Goal: Task Accomplishment & Management: Use online tool/utility

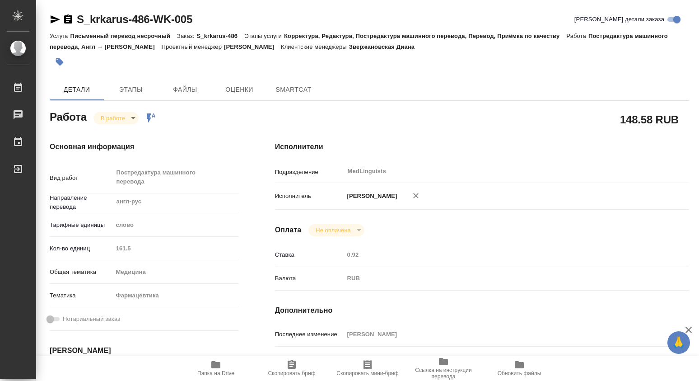
type textarea "x"
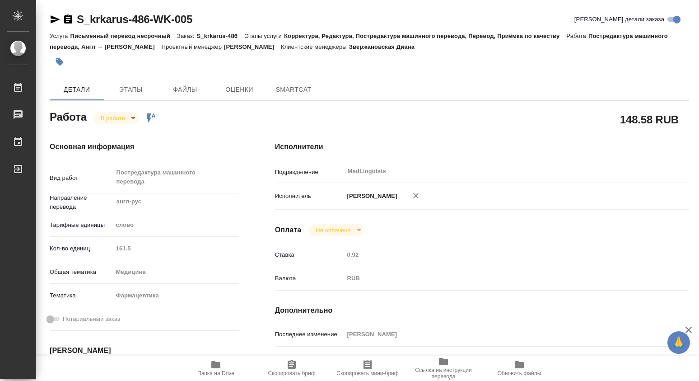
type textarea "x"
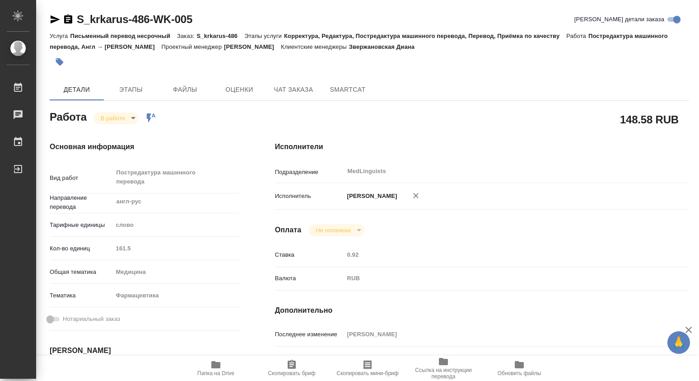
type textarea "x"
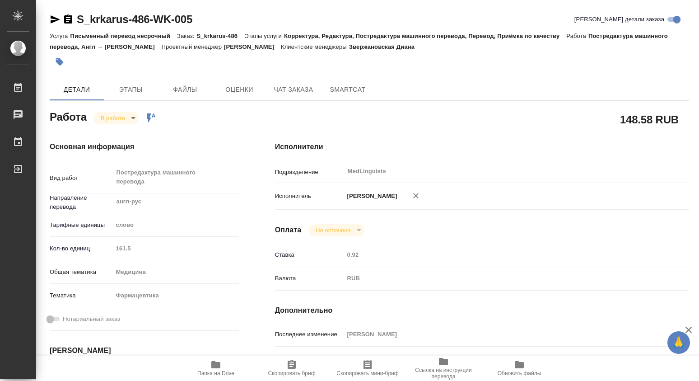
type textarea "x"
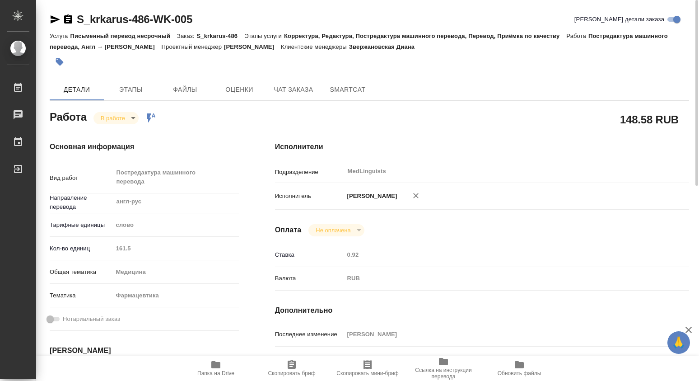
click at [219, 363] on icon "button" at bounding box center [215, 364] width 9 height 7
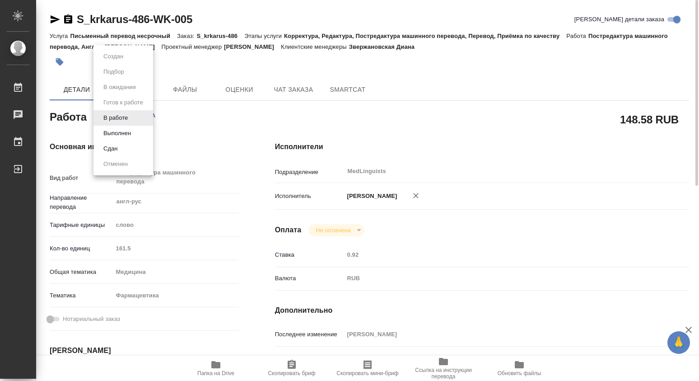
click at [135, 119] on body "🙏 .cls-1 fill:#fff; AWATERA Dmitrieva Olga Работы 0 Чаты График Выйти S_krkarus…" at bounding box center [349, 190] width 699 height 381
click at [124, 132] on button "Выполнен" at bounding box center [117, 133] width 33 height 10
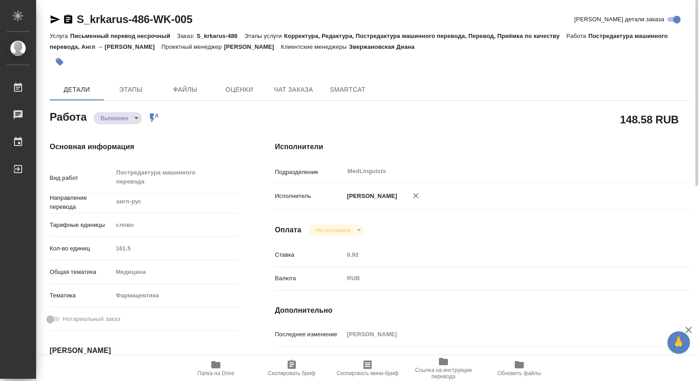
type textarea "x"
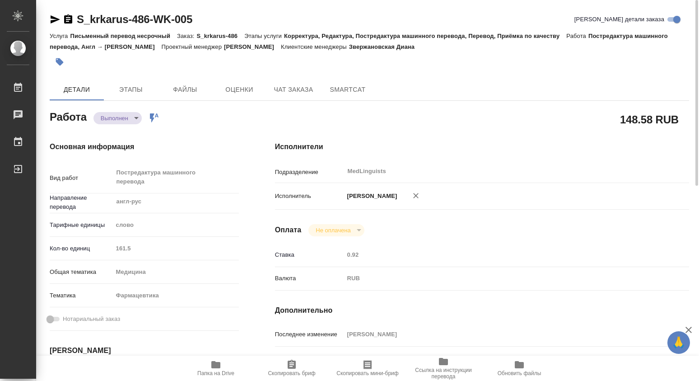
type textarea "x"
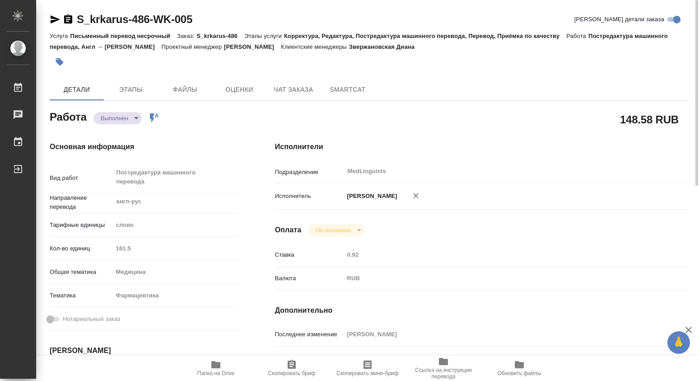
type textarea "x"
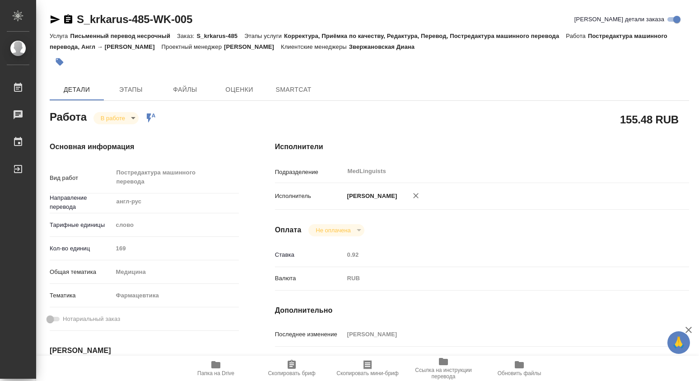
type textarea "x"
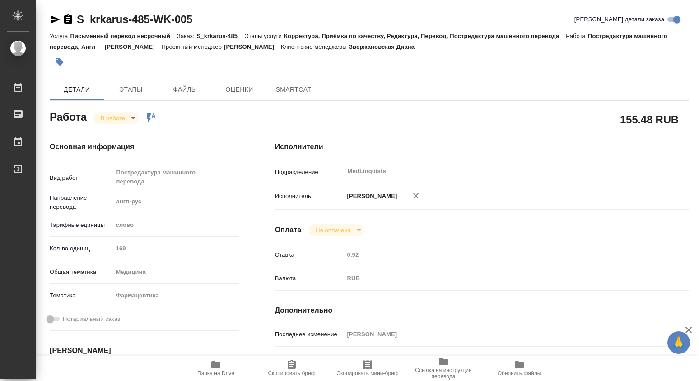
type textarea "x"
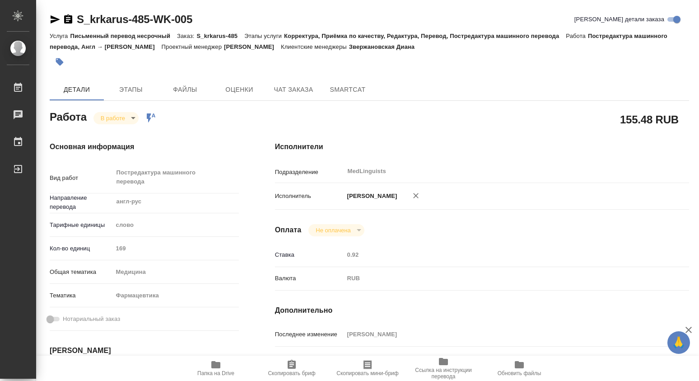
type textarea "x"
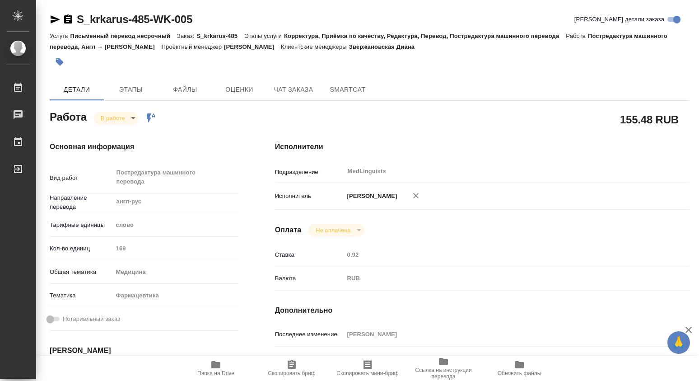
type textarea "x"
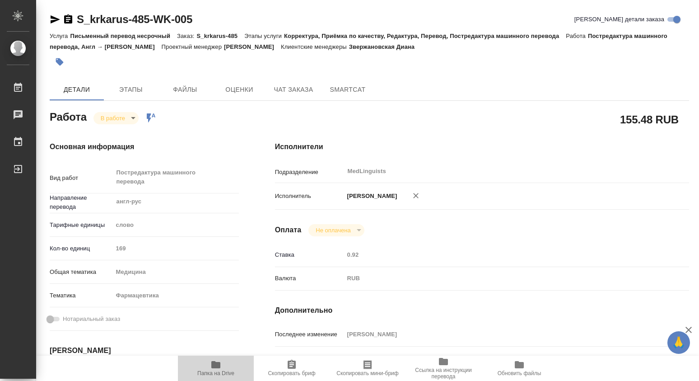
click at [211, 367] on icon "button" at bounding box center [215, 364] width 9 height 7
type textarea "x"
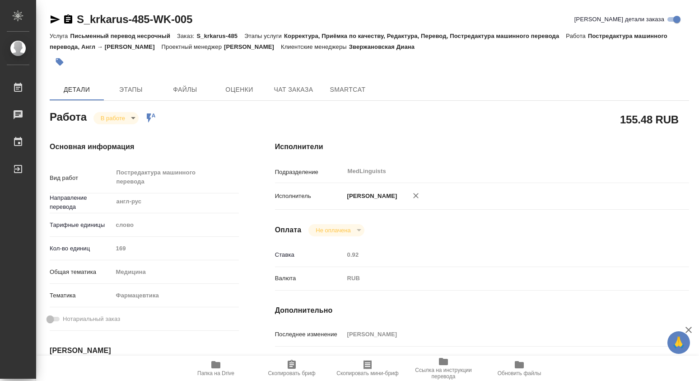
type textarea "x"
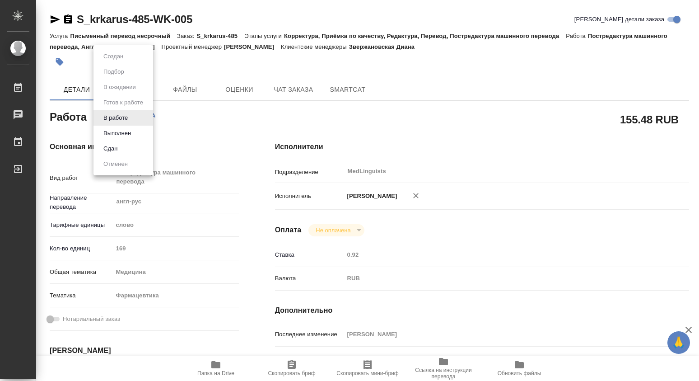
click at [131, 117] on body "🙏 .cls-1 fill:#fff; AWATERA Dmitrieva Olga Работы 0 Чаты График Выйти S_krkarus…" at bounding box center [349, 190] width 699 height 381
click at [117, 131] on button "Выполнен" at bounding box center [117, 133] width 33 height 10
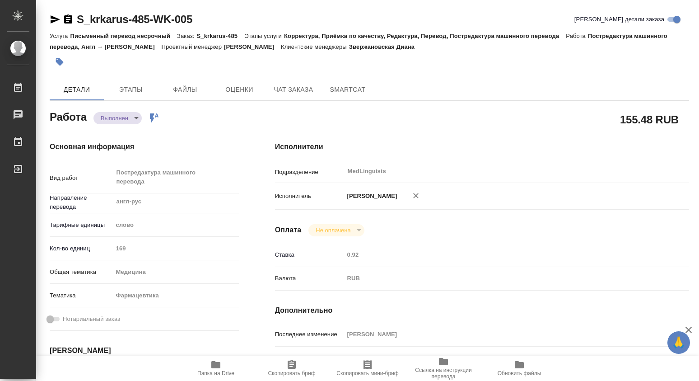
type textarea "x"
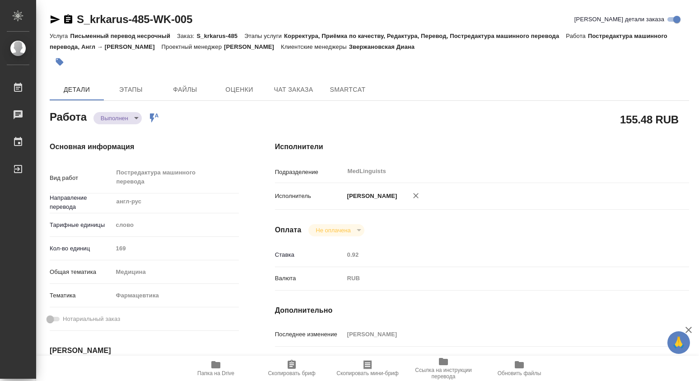
type textarea "x"
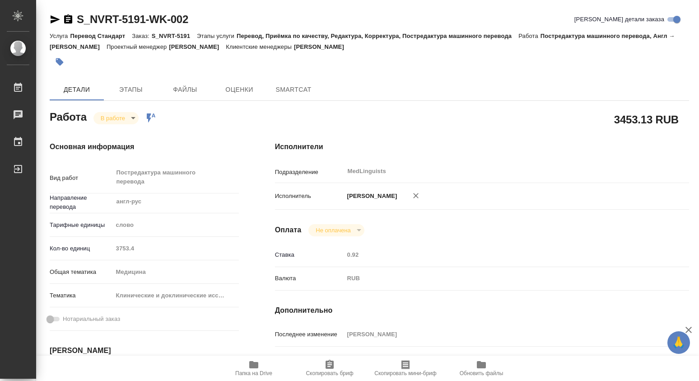
type textarea "x"
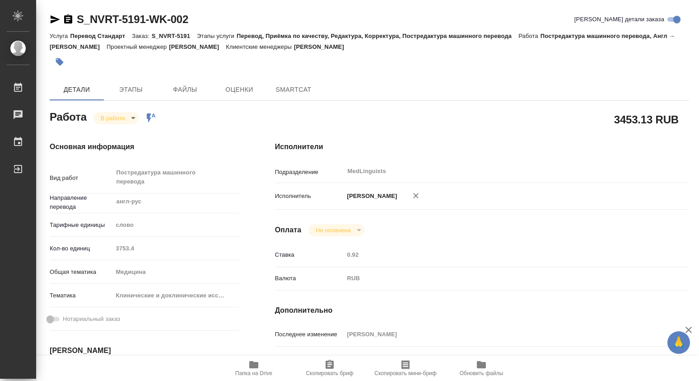
type textarea "x"
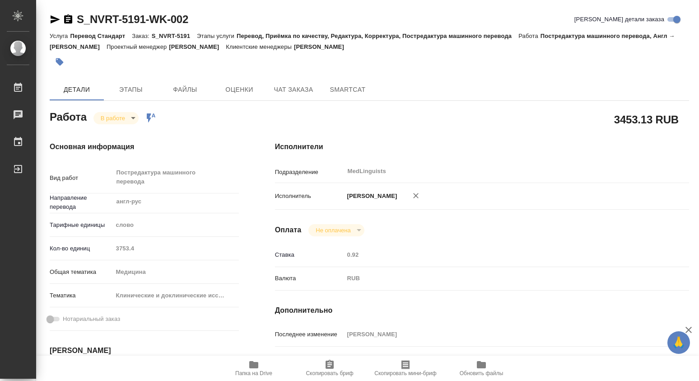
type textarea "x"
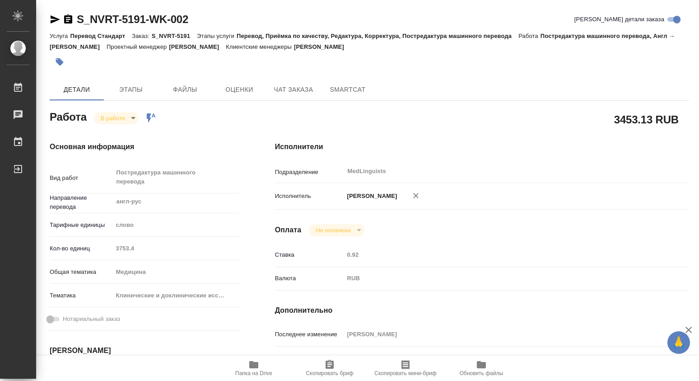
type textarea "x"
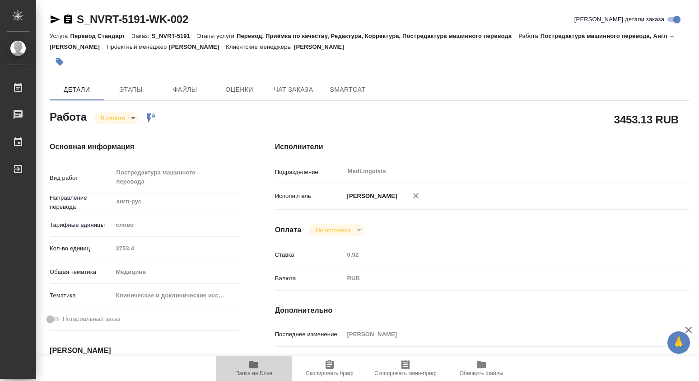
click at [253, 366] on icon "button" at bounding box center [253, 364] width 9 height 7
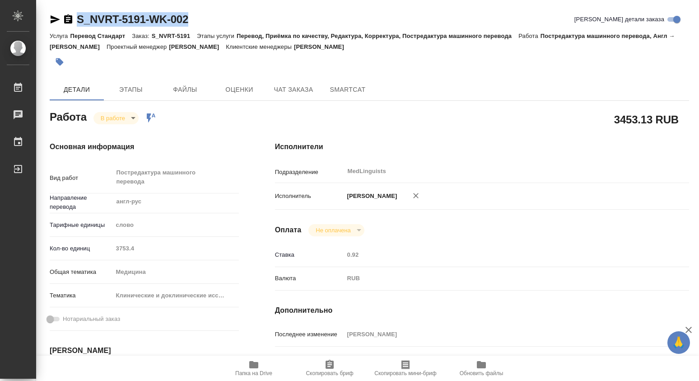
drag, startPoint x: 207, startPoint y: 24, endPoint x: 70, endPoint y: 22, distance: 137.3
click at [70, 22] on div "S_NVRT-5191-WK-002 [PERSON_NAME] детали заказа" at bounding box center [370, 19] width 640 height 14
copy link "S_NVRT-5191-WK-002"
type textarea "x"
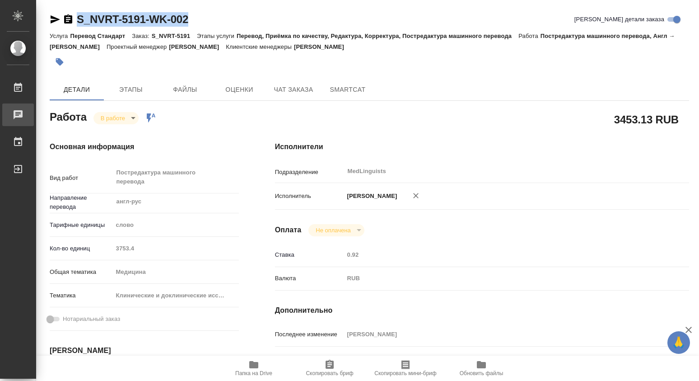
type textarea "x"
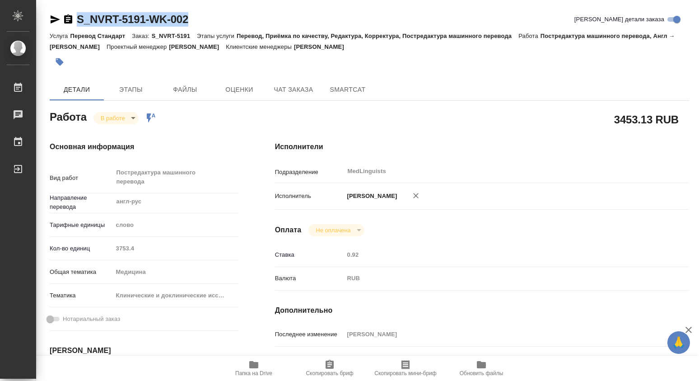
type textarea "x"
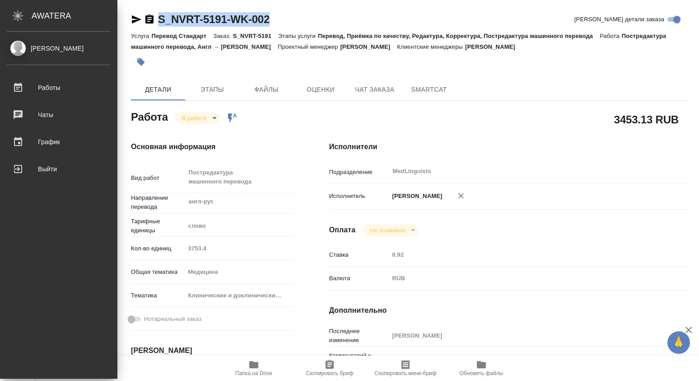
type textarea "x"
